Goal: Check status: Check status

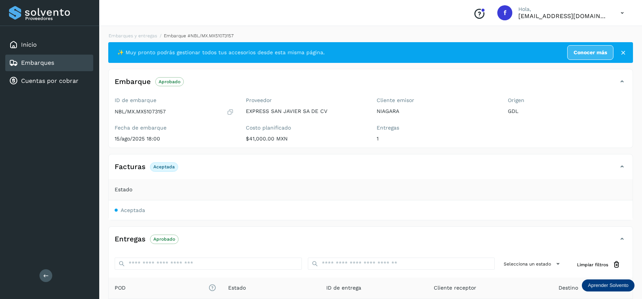
scroll to position [99, 0]
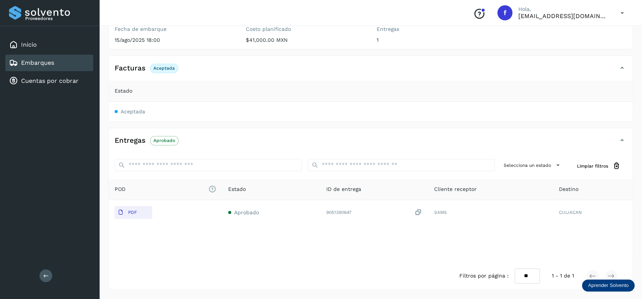
click at [77, 55] on div "Inicio Embarques Cuentas por cobrar" at bounding box center [49, 63] width 99 height 74
click at [77, 56] on div "Embarques" at bounding box center [49, 63] width 88 height 17
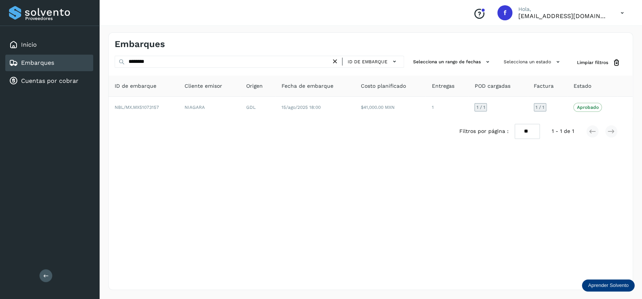
click at [509, 56] on div "Embarques ******** ID de embarque Selecciona un rango de fechas Selecciona un e…" at bounding box center [370, 160] width 525 height 257
click at [516, 60] on button "Selecciona un estado" at bounding box center [533, 62] width 64 height 12
click at [490, 106] on label "No conforme" at bounding box center [509, 107] width 56 height 10
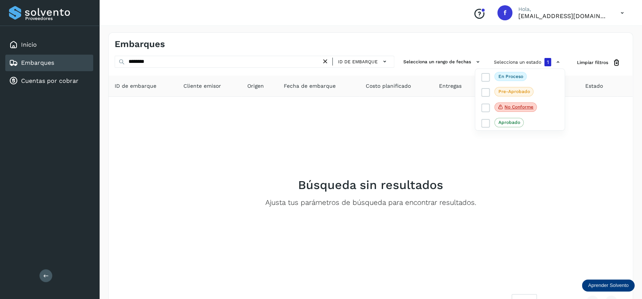
click at [325, 64] on div at bounding box center [321, 149] width 642 height 299
click at [325, 61] on icon at bounding box center [325, 62] width 8 height 8
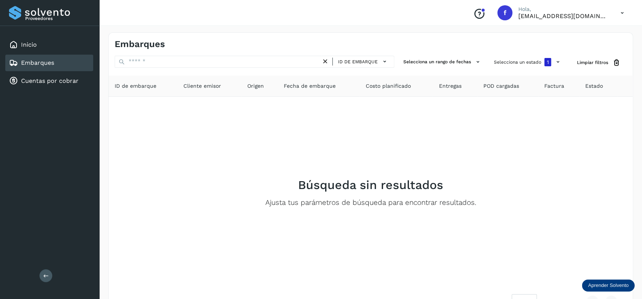
click at [325, 61] on icon at bounding box center [325, 62] width 8 height 8
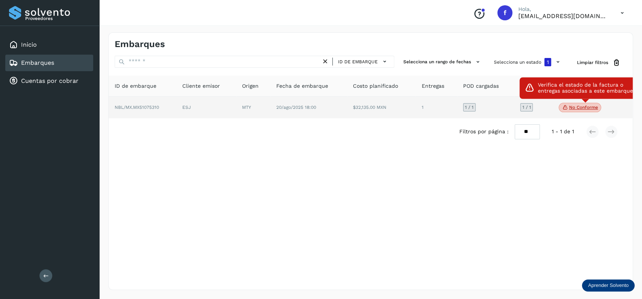
click at [578, 112] on span "No conforme" at bounding box center [580, 108] width 42 height 10
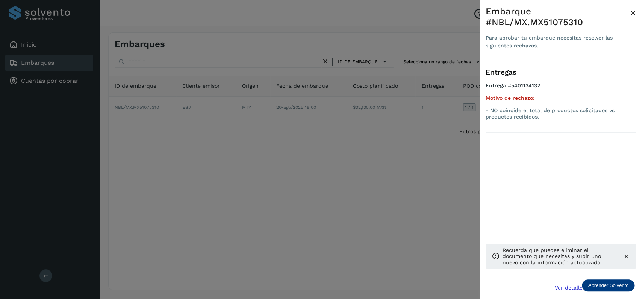
click at [347, 165] on div at bounding box center [321, 149] width 642 height 299
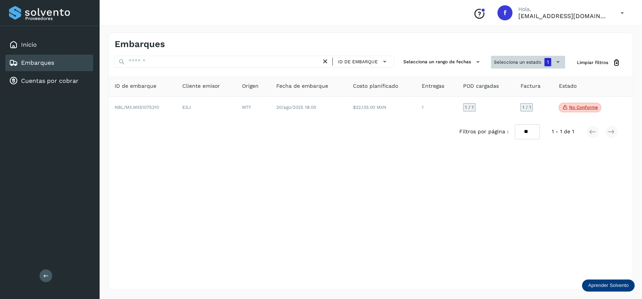
click at [511, 61] on button "Selecciona un estado 1" at bounding box center [528, 62] width 74 height 13
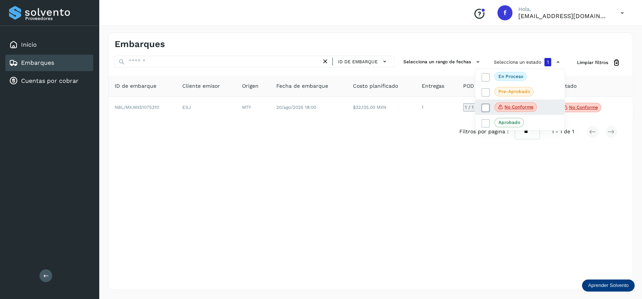
click at [489, 105] on span at bounding box center [485, 107] width 9 height 9
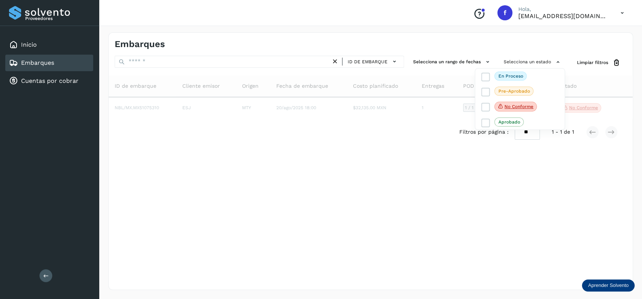
click at [192, 66] on div at bounding box center [321, 149] width 642 height 299
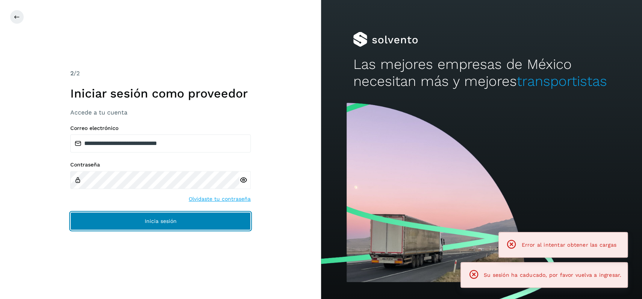
click at [170, 218] on button "Inicia sesión" at bounding box center [160, 221] width 180 height 18
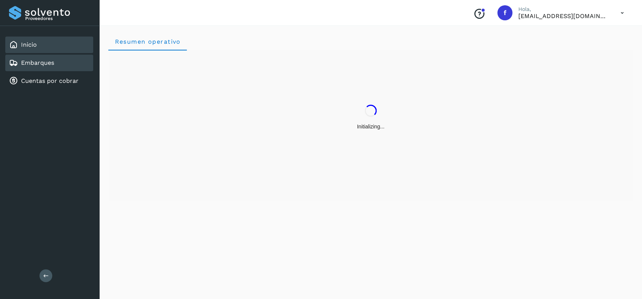
click at [67, 61] on div "Embarques" at bounding box center [49, 63] width 88 height 17
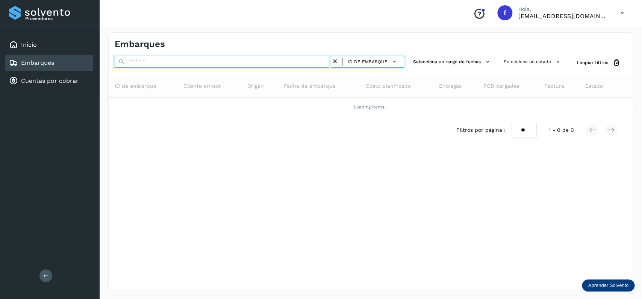
click at [163, 60] on input "text" at bounding box center [223, 62] width 217 height 12
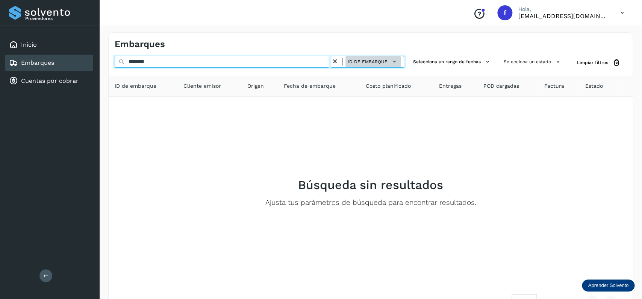
type input "********"
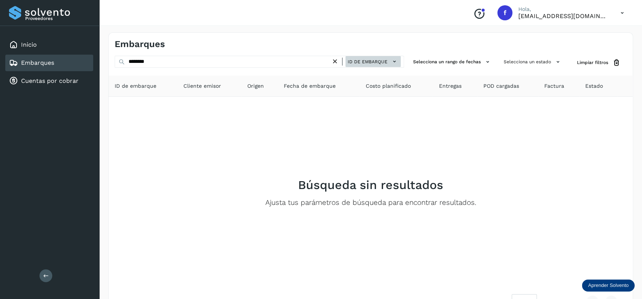
click at [381, 59] on span "ID de embarque" at bounding box center [368, 61] width 40 height 7
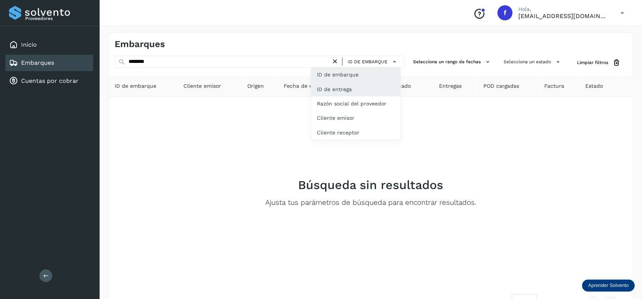
click at [341, 111] on div "ID de entrega" at bounding box center [355, 118] width 89 height 14
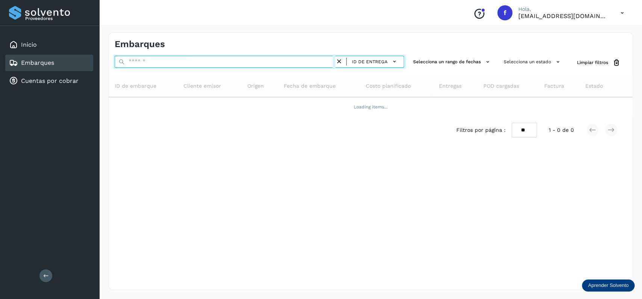
click at [174, 61] on input "text" at bounding box center [225, 62] width 221 height 12
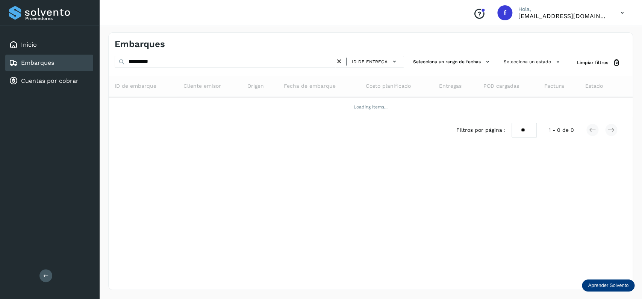
click at [263, 127] on div "Filtros por página : ** ** ** 1 - 0 de 0" at bounding box center [371, 130] width 524 height 27
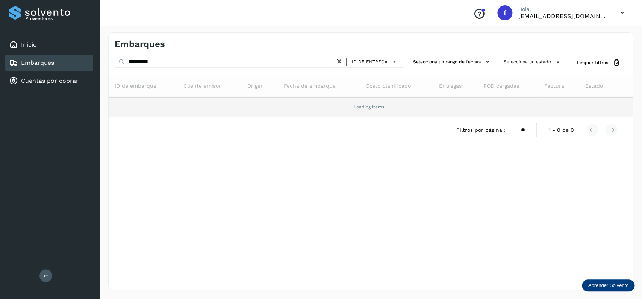
click at [217, 108] on td "Loading items..." at bounding box center [371, 107] width 524 height 20
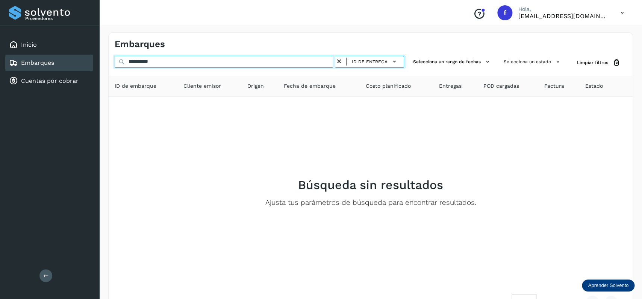
drag, startPoint x: 150, startPoint y: 67, endPoint x: 78, endPoint y: 67, distance: 72.2
click at [115, 67] on input "**********" at bounding box center [225, 62] width 221 height 12
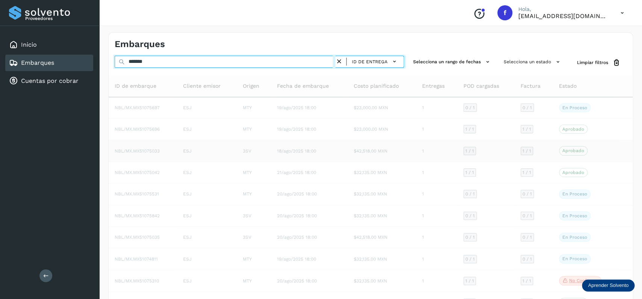
type input "*******"
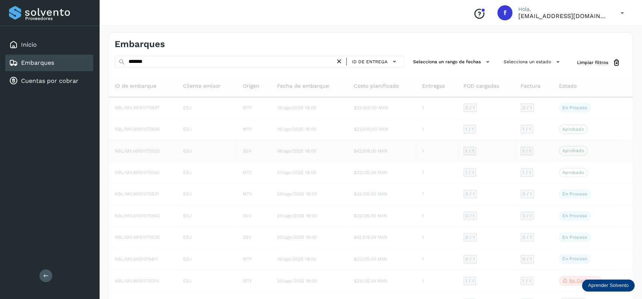
click at [390, 149] on td "$42,518.00 MXN" at bounding box center [381, 150] width 68 height 21
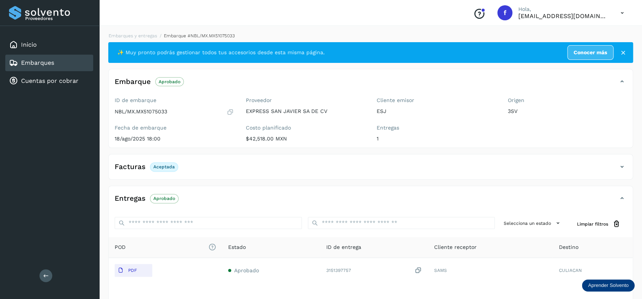
click at [73, 64] on div "Embarques" at bounding box center [49, 63] width 88 height 17
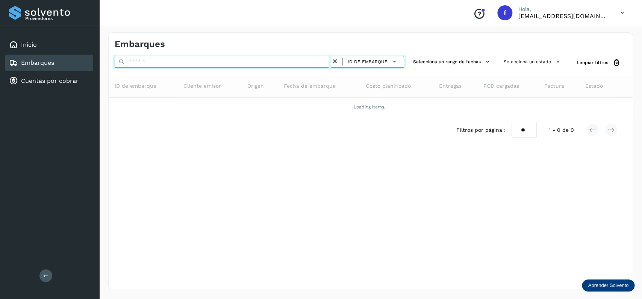
click at [235, 67] on input "text" at bounding box center [223, 62] width 217 height 12
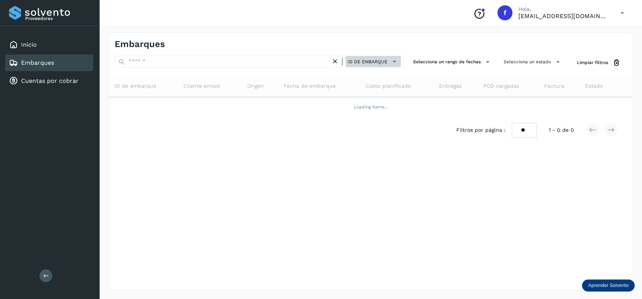
click at [367, 64] on span "ID de embarque" at bounding box center [368, 61] width 40 height 7
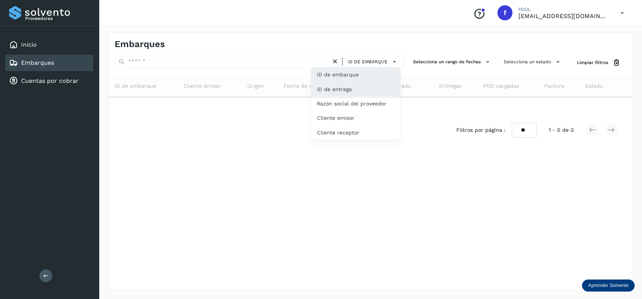
click at [367, 111] on div "ID de entrega" at bounding box center [355, 118] width 89 height 14
type input "*******"
